Goal: Find specific page/section: Find specific page/section

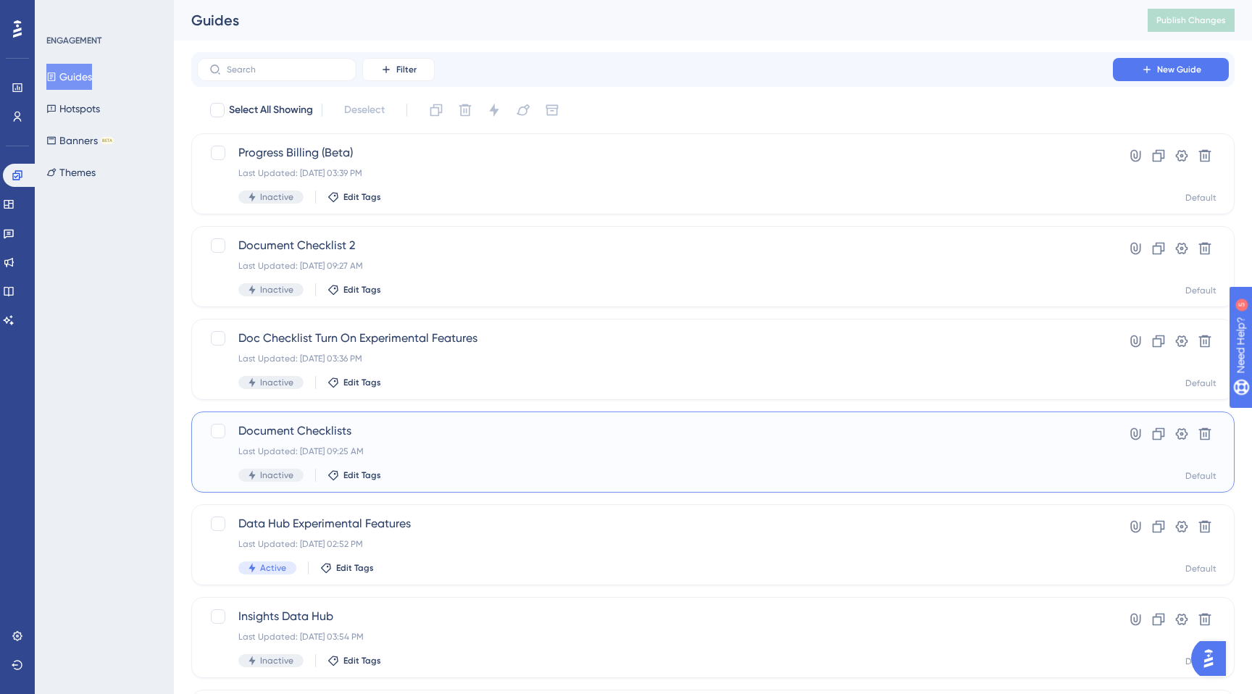
click at [314, 427] on span "Document Checklists" at bounding box center [654, 430] width 833 height 17
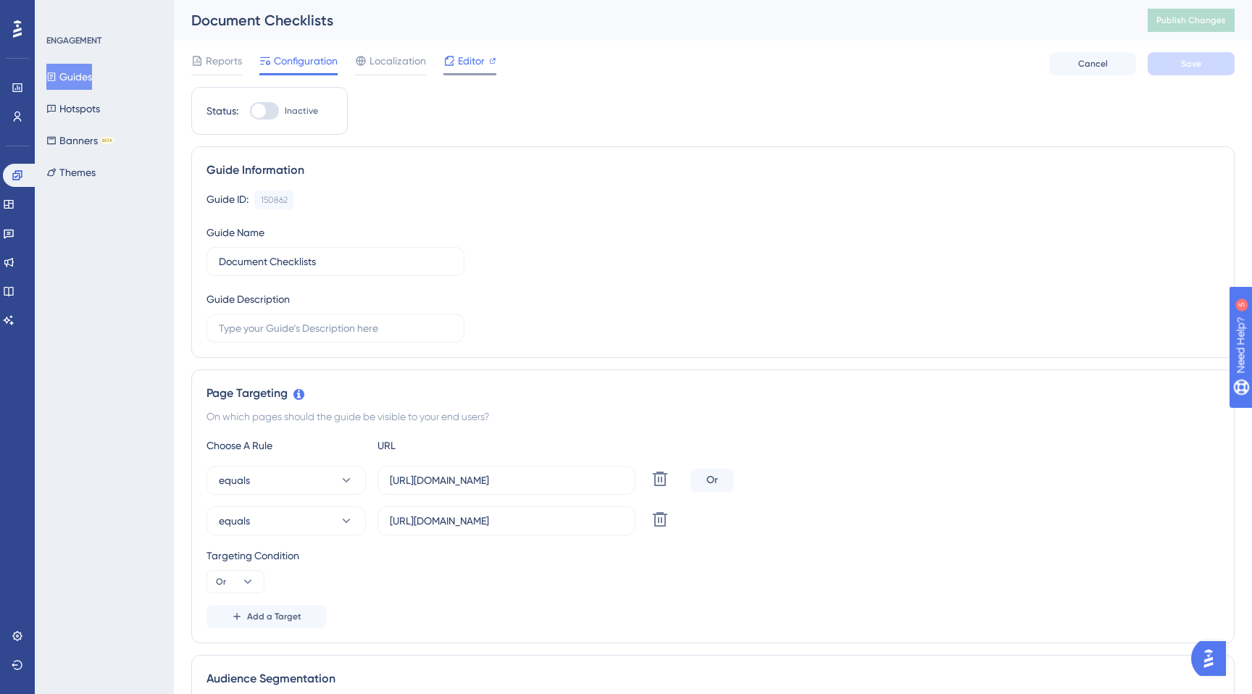
click at [471, 62] on span "Editor" at bounding box center [471, 60] width 27 height 17
